Goal: Task Accomplishment & Management: Use online tool/utility

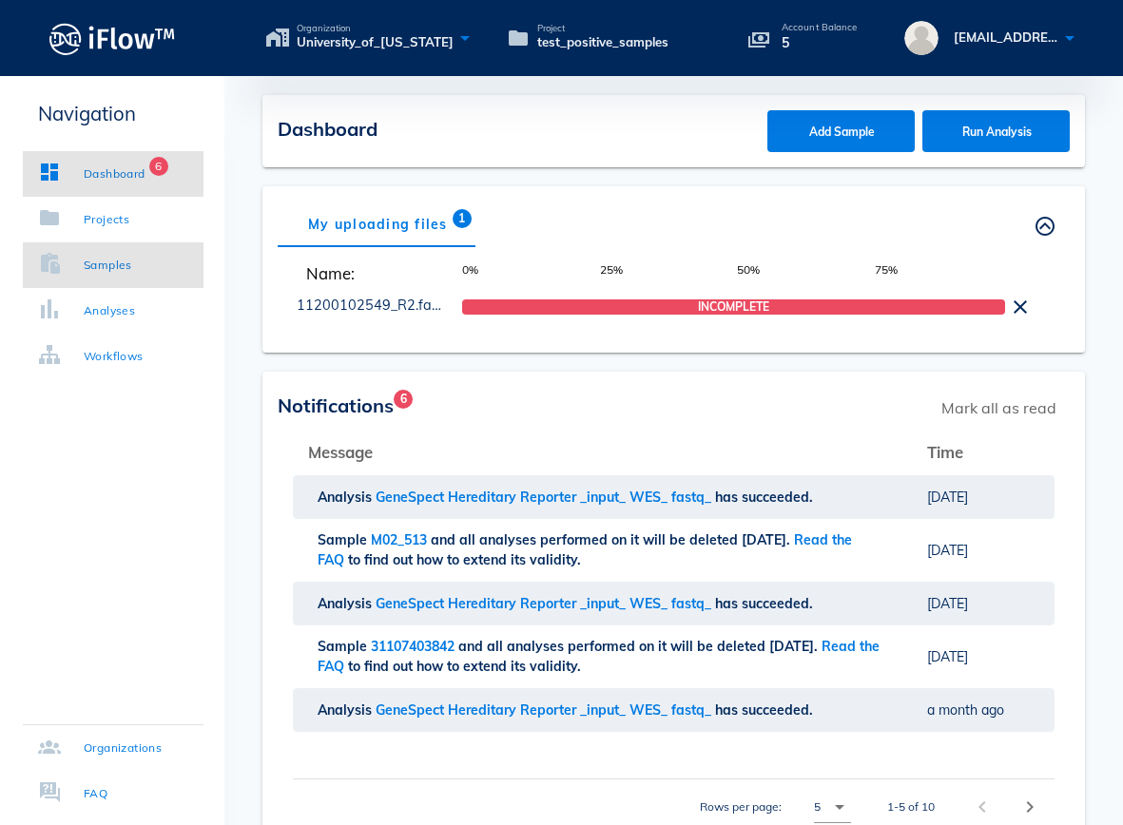
click at [92, 273] on div "Samples" at bounding box center [108, 265] width 48 height 19
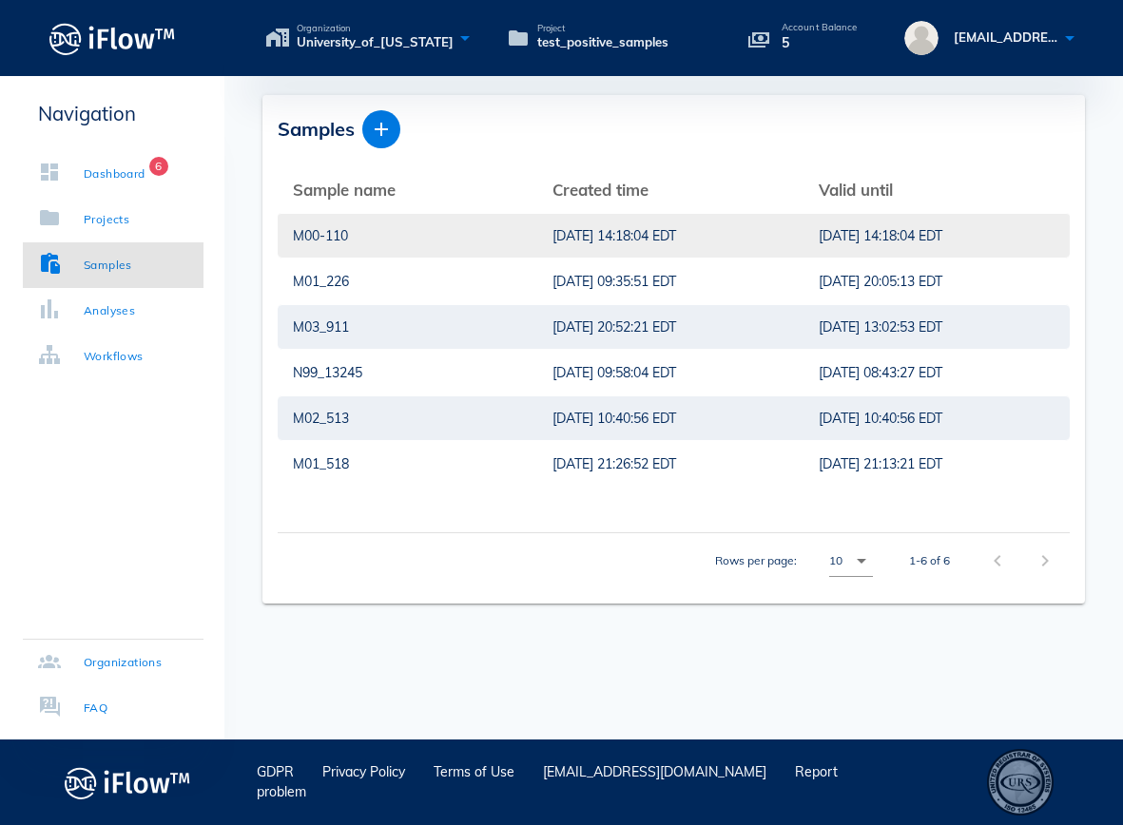
click at [459, 218] on div "M00-110" at bounding box center [407, 236] width 229 height 44
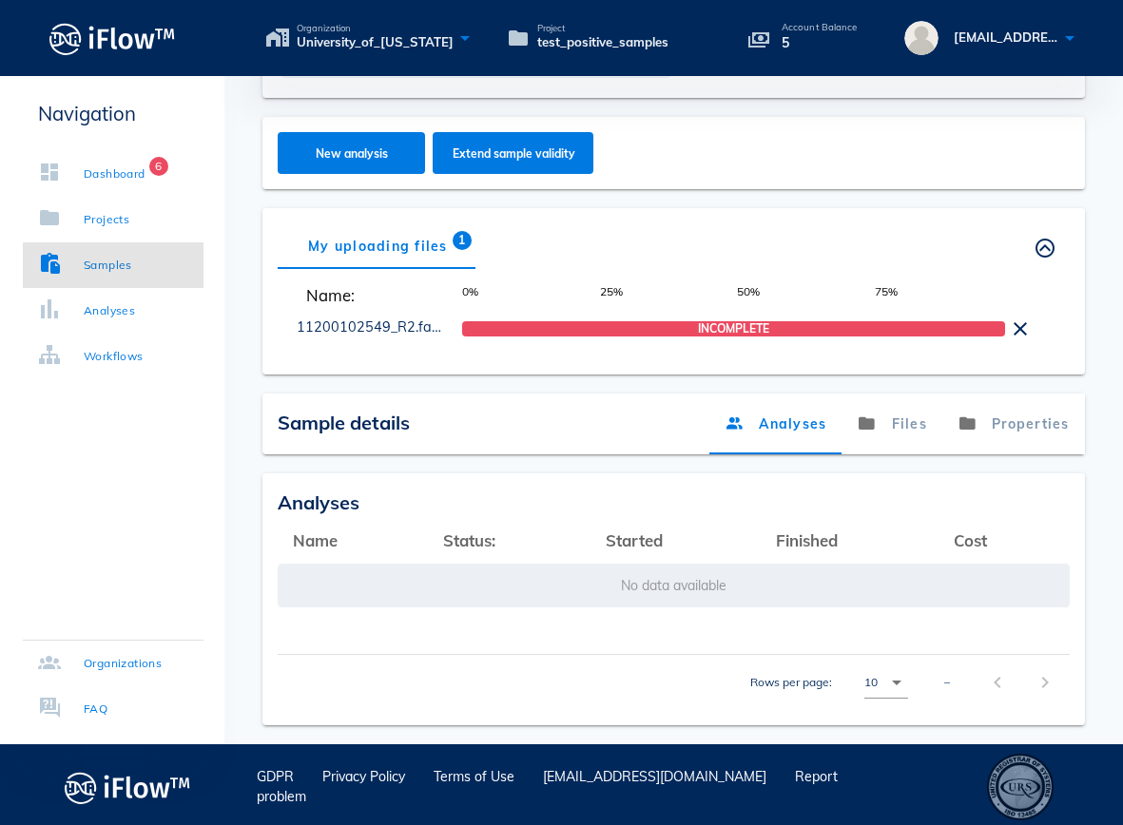
scroll to position [253, 0]
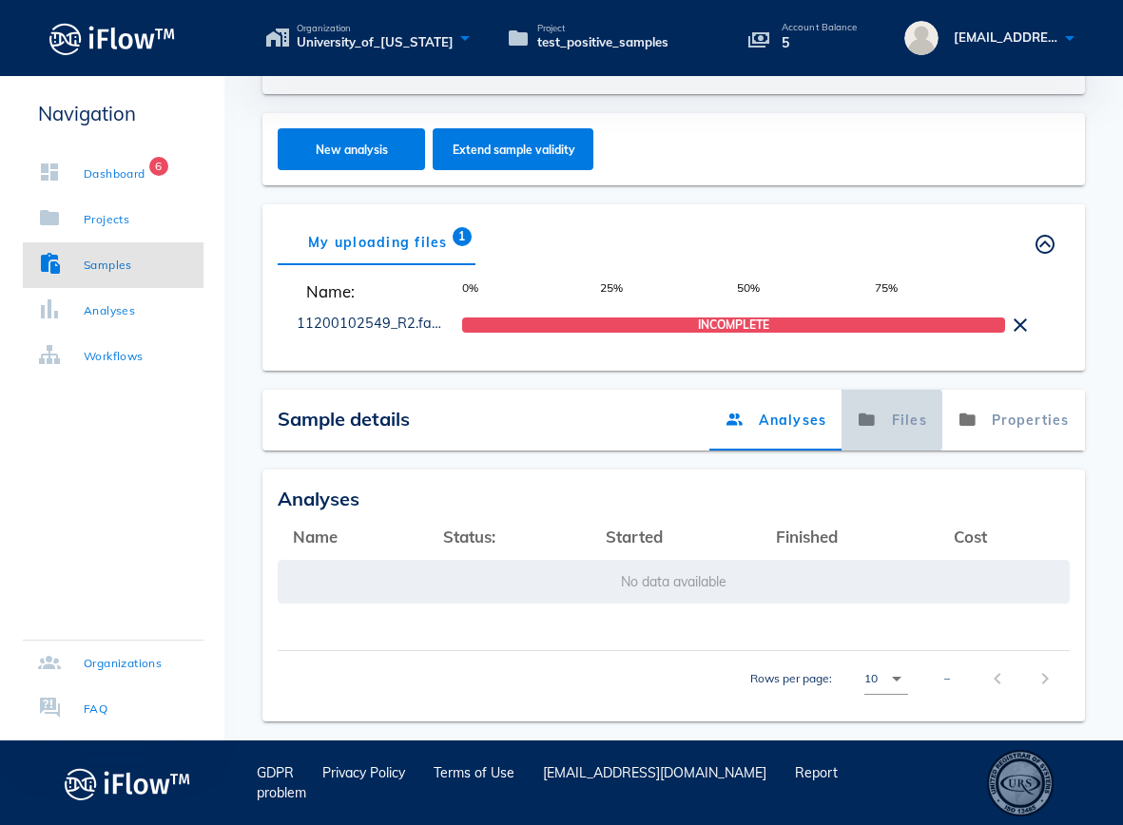
click at [909, 423] on link "Files" at bounding box center [892, 420] width 101 height 61
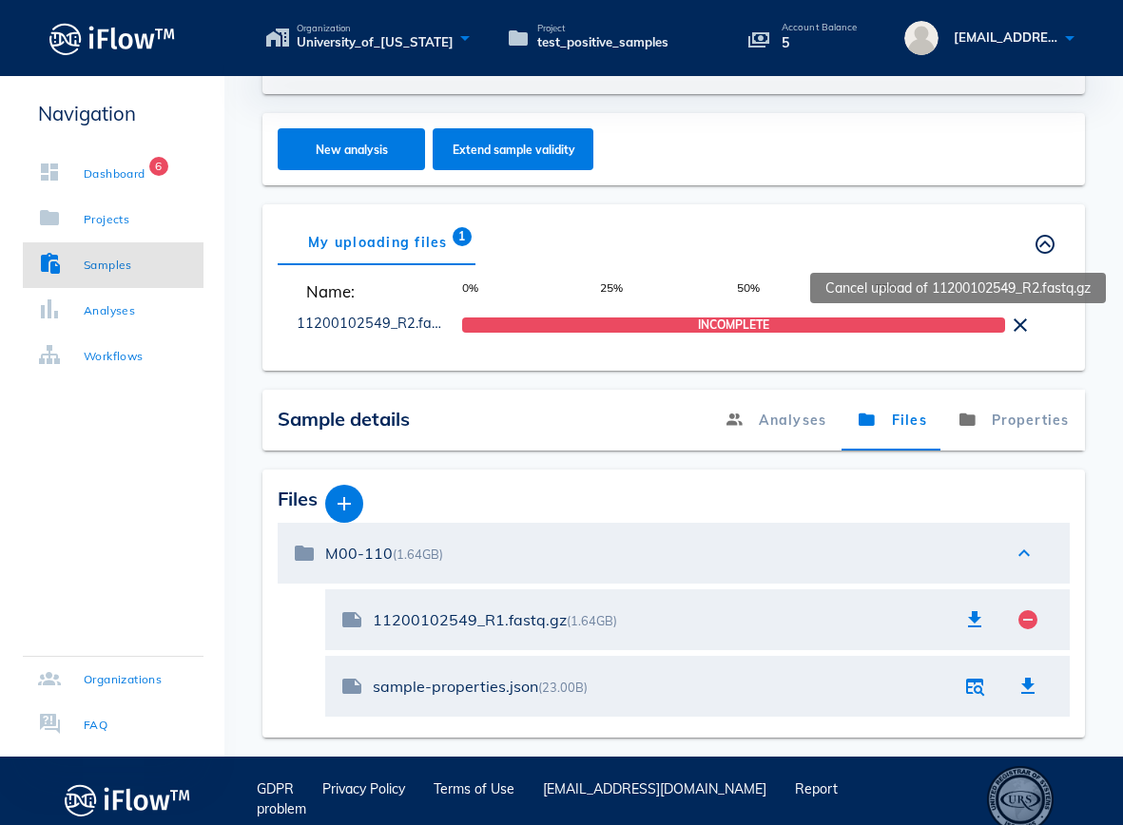
click at [1020, 327] on icon at bounding box center [1020, 325] width 23 height 23
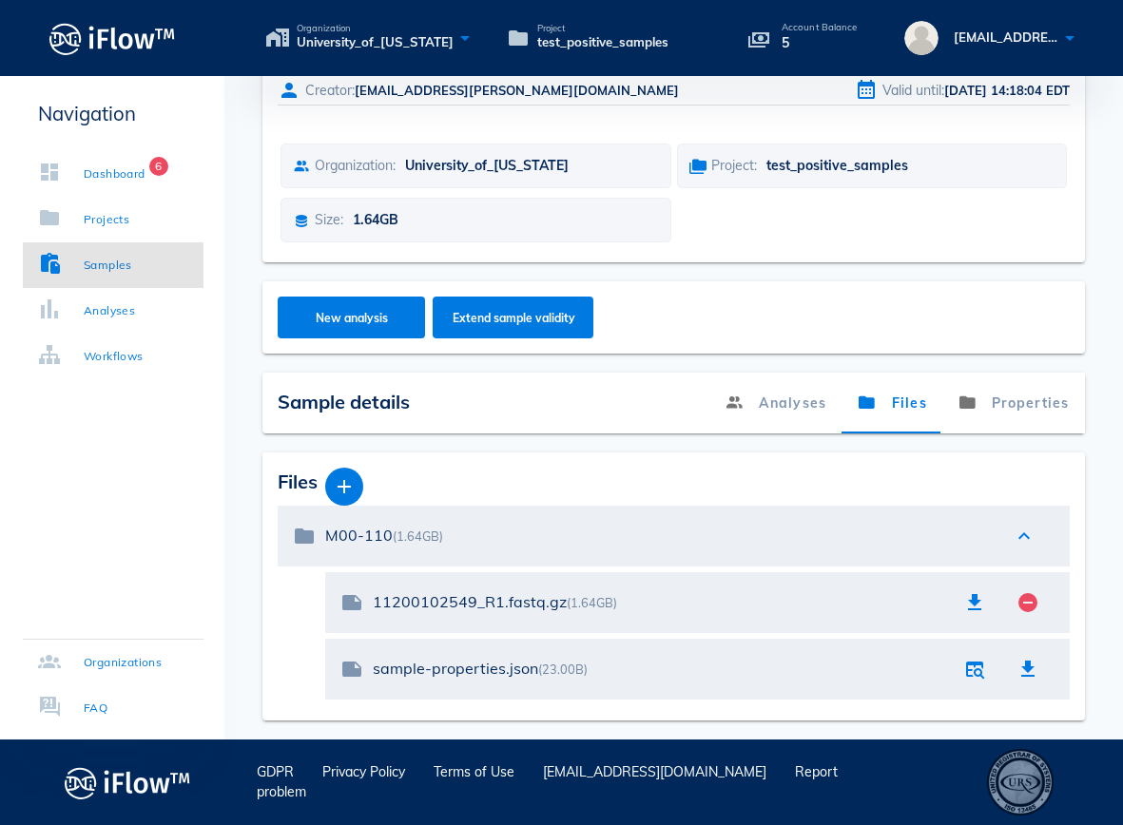
scroll to position [85, 0]
click at [353, 487] on icon "button" at bounding box center [344, 486] width 23 height 23
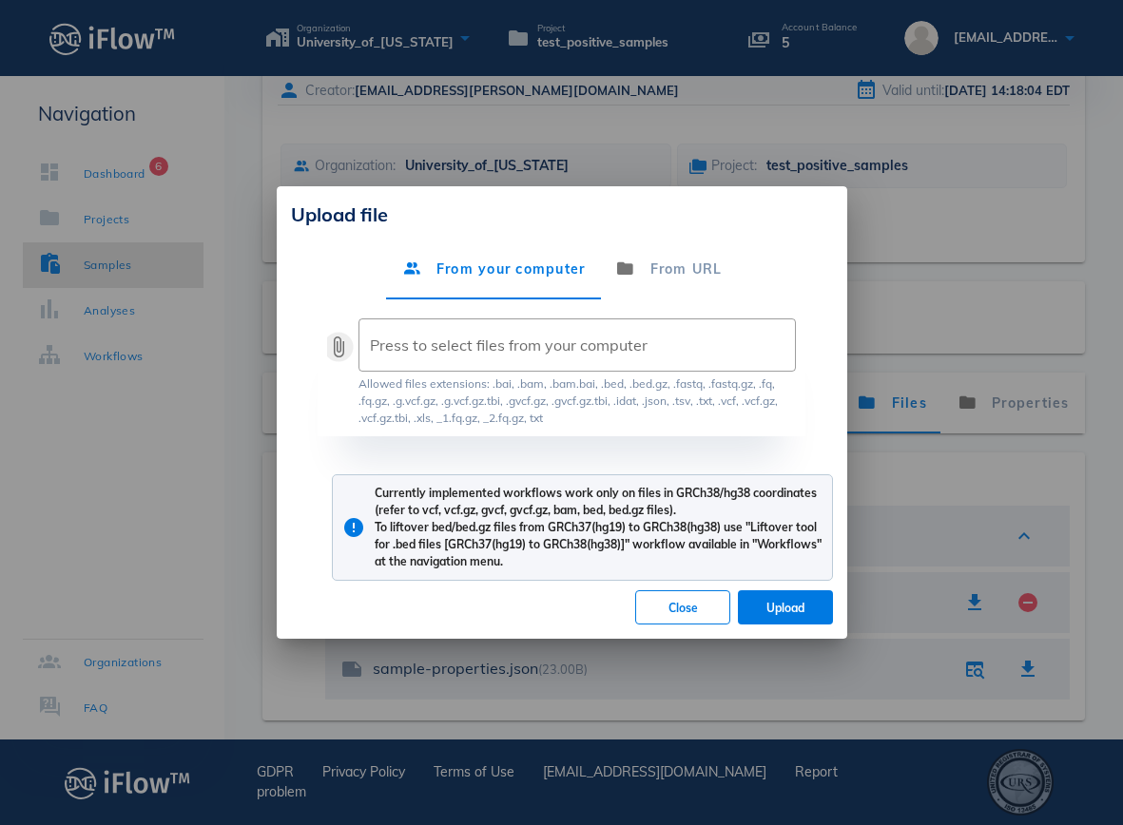
click at [341, 352] on button "attach_file" at bounding box center [338, 347] width 23 height 23
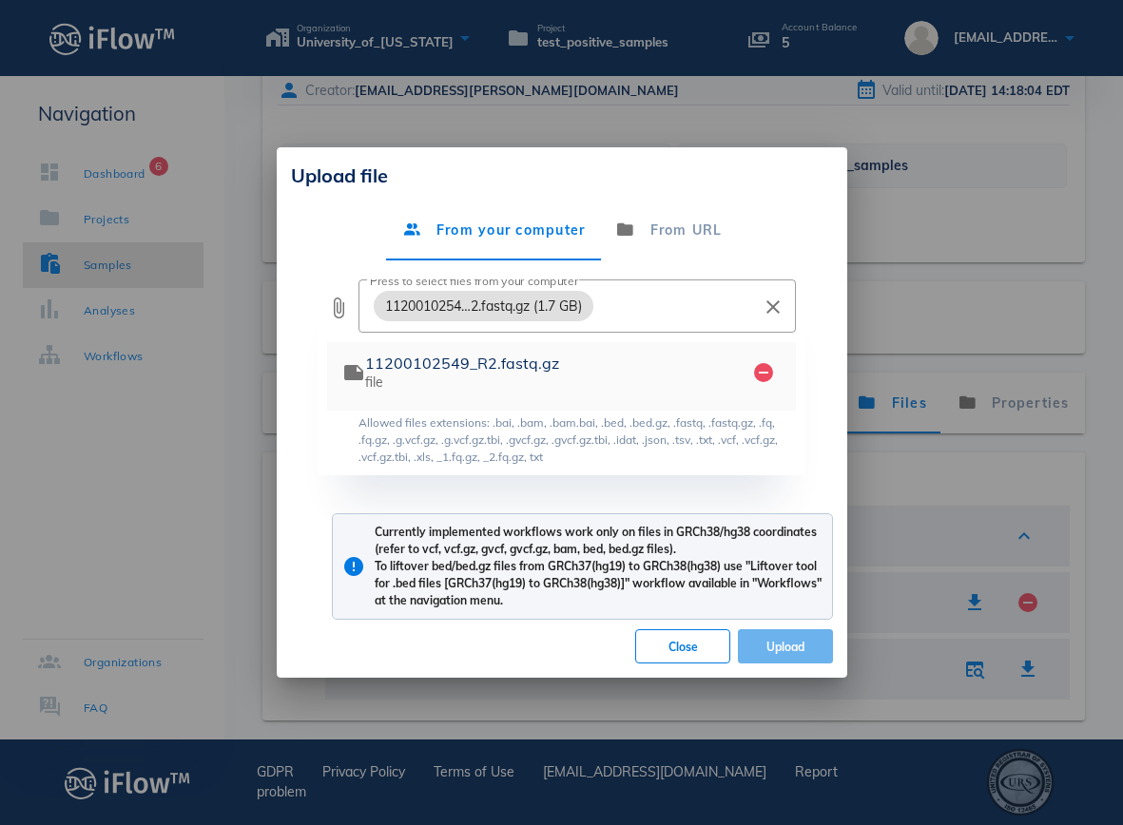
click at [786, 647] on span "Upload" at bounding box center [785, 647] width 65 height 14
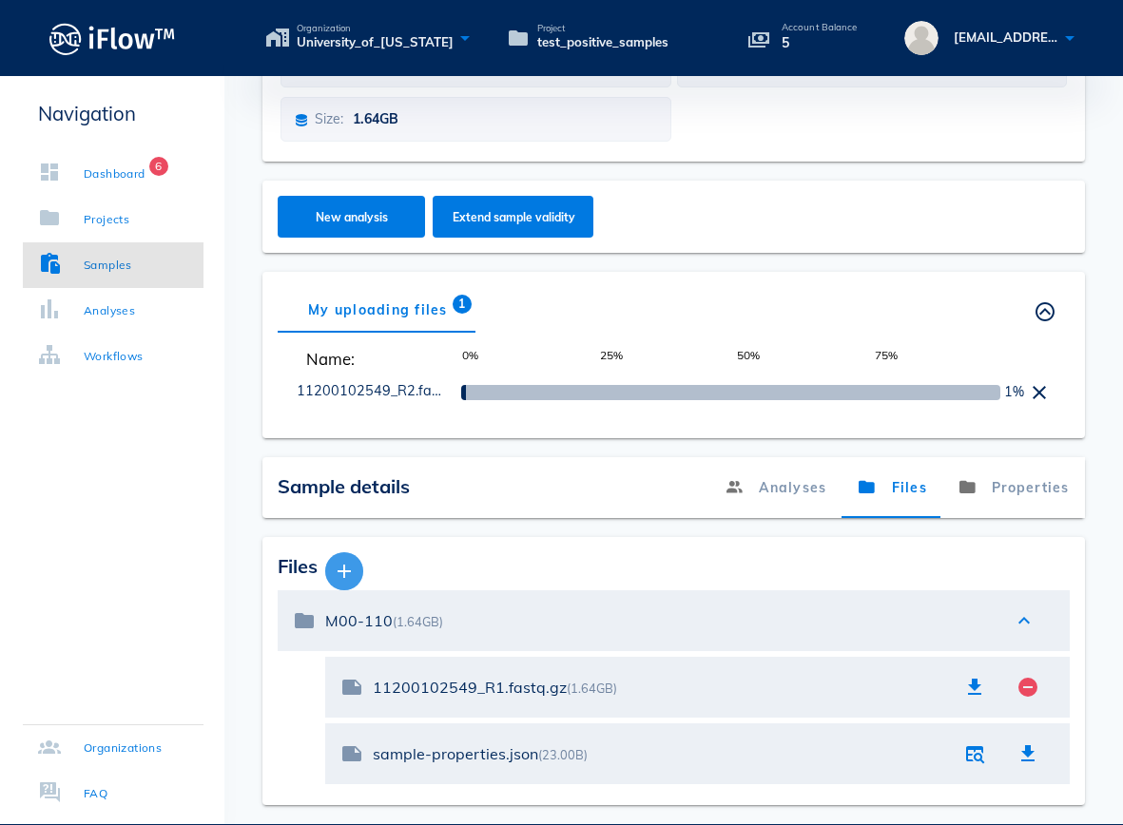
scroll to position [188, 0]
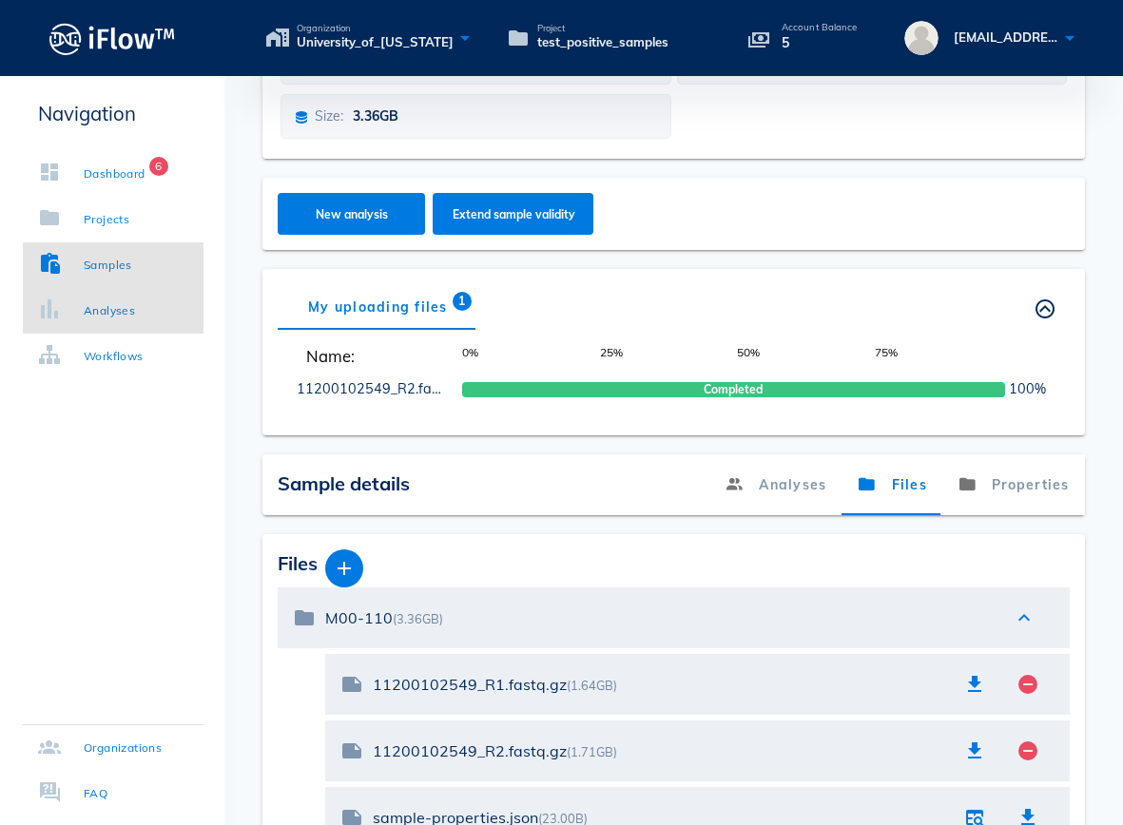
click at [116, 314] on div "Analyses" at bounding box center [109, 310] width 51 height 19
